Goal: Navigation & Orientation: Find specific page/section

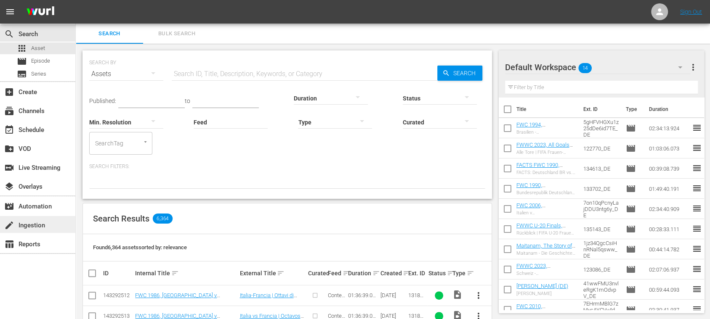
click at [43, 225] on div "create Ingestion" at bounding box center [23, 225] width 47 height 8
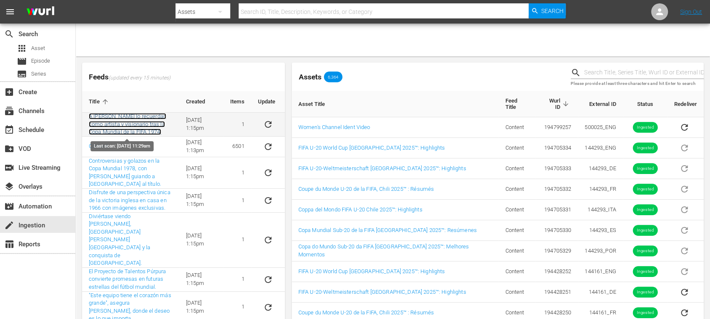
click at [135, 123] on link "A [PERSON_NAME] lo recuerdan como artista y visionario tras la Copa Mundial de …" at bounding box center [127, 124] width 77 height 22
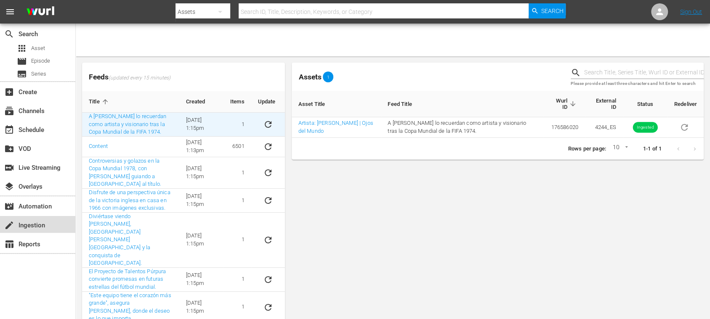
click at [43, 225] on div "create Ingestion" at bounding box center [23, 225] width 47 height 8
click at [37, 185] on div "layers Overlays" at bounding box center [23, 186] width 47 height 8
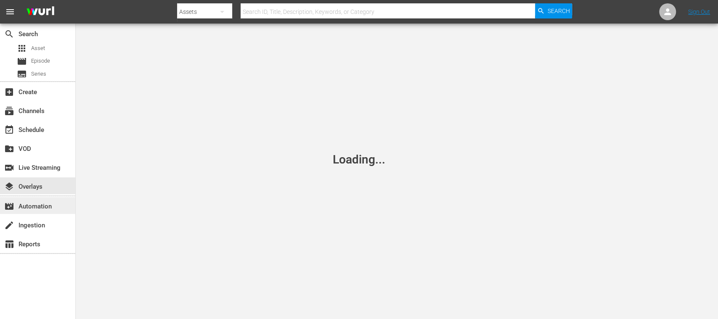
click at [40, 203] on div "movie_filter Automation" at bounding box center [23, 206] width 47 height 8
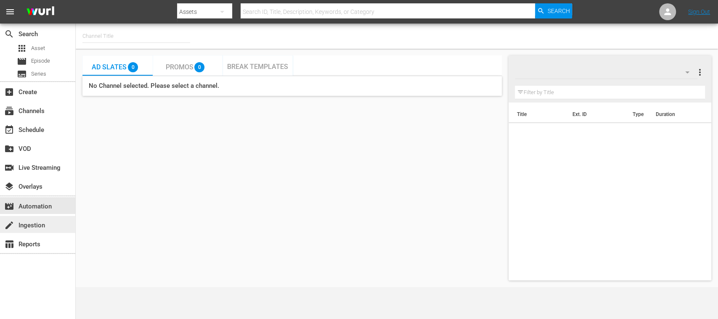
click at [38, 223] on div "create Ingestion" at bounding box center [23, 225] width 47 height 8
